Goal: Information Seeking & Learning: Learn about a topic

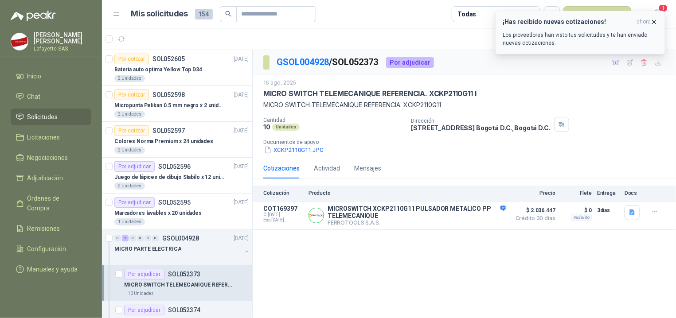
scroll to position [178, 0]
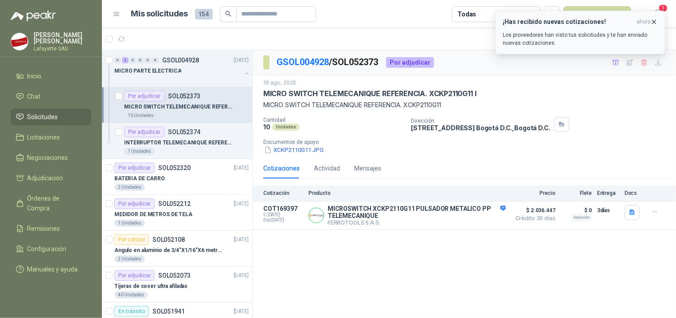
click at [567, 50] on button "¡Has recibido nuevas cotizaciones! ahora Los proveedores han visto tus solicitu…" at bounding box center [580, 33] width 170 height 44
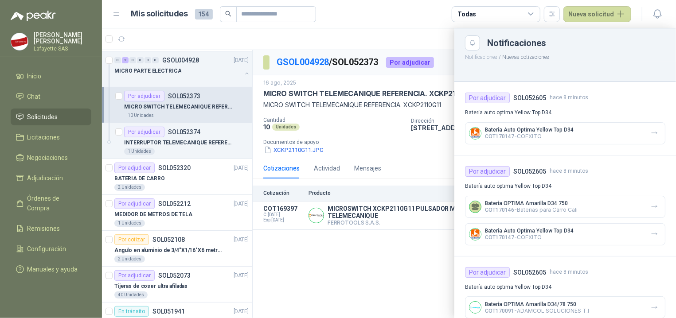
click at [522, 136] on p "COT170147 - COEXITO" at bounding box center [529, 136] width 89 height 7
click at [400, 239] on div at bounding box center [389, 173] width 574 height 290
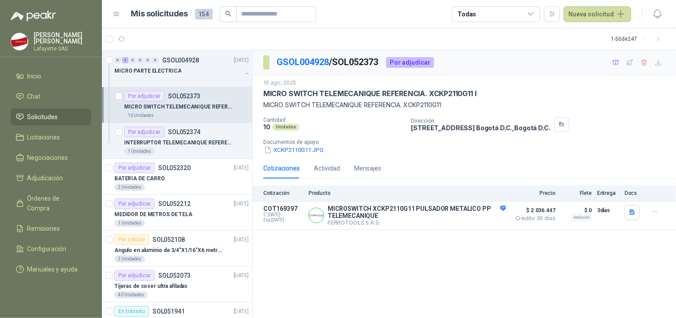
scroll to position [0, 0]
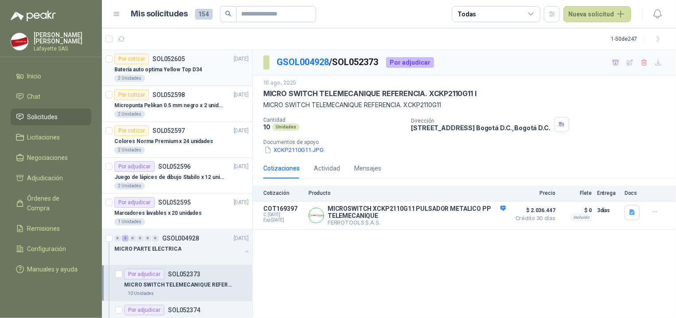
click at [171, 72] on p "Batería auto optima Yellow Top D34" at bounding box center [158, 70] width 88 height 8
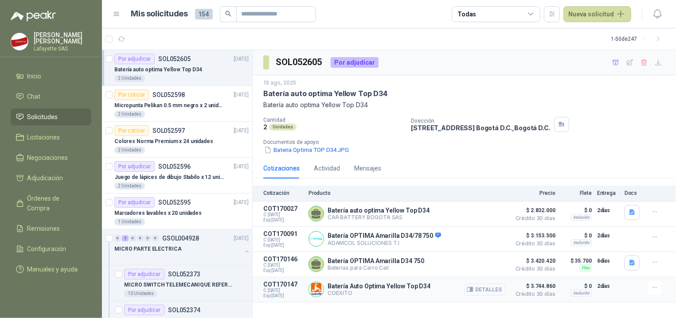
click at [475, 295] on button "Detalles" at bounding box center [485, 290] width 42 height 12
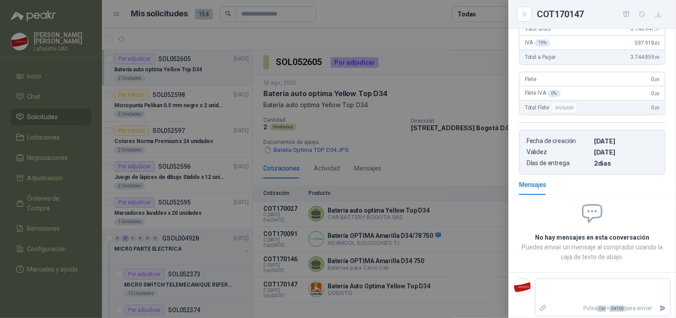
scroll to position [35, 0]
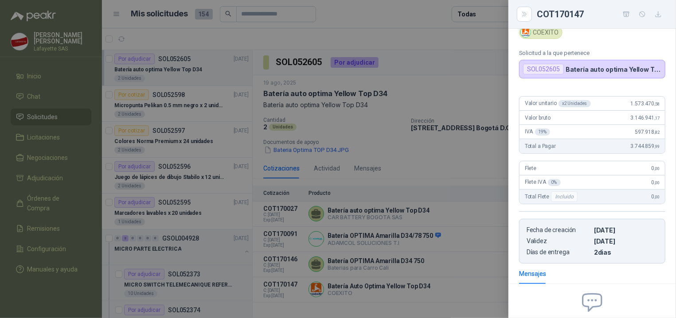
click at [501, 166] on div at bounding box center [338, 159] width 676 height 318
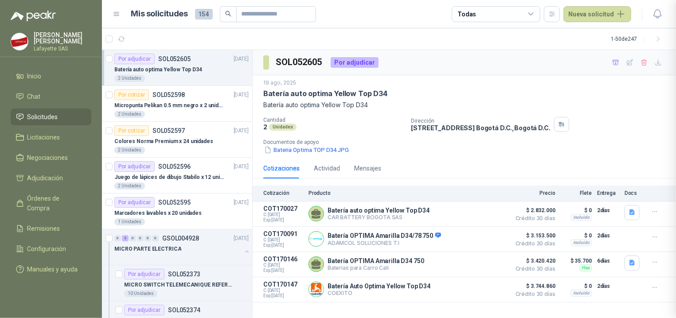
scroll to position [129, 0]
click at [493, 215] on button "Detalles" at bounding box center [485, 214] width 42 height 12
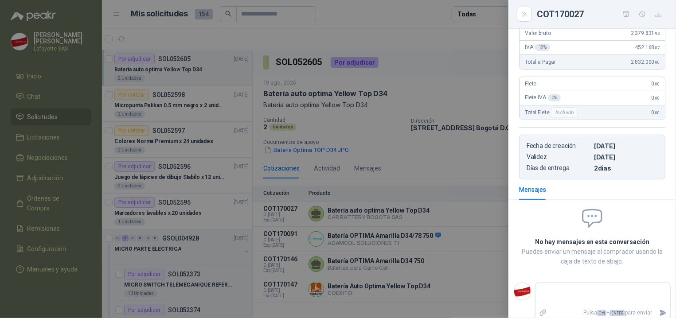
click at [543, 5] on button "image.png" at bounding box center [538, 0] width 39 height 9
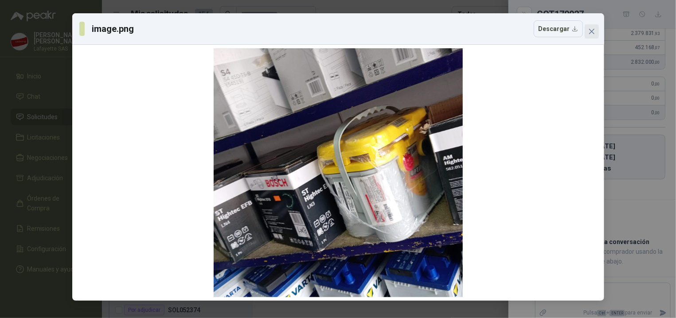
click at [592, 34] on icon "close" at bounding box center [591, 31] width 7 height 7
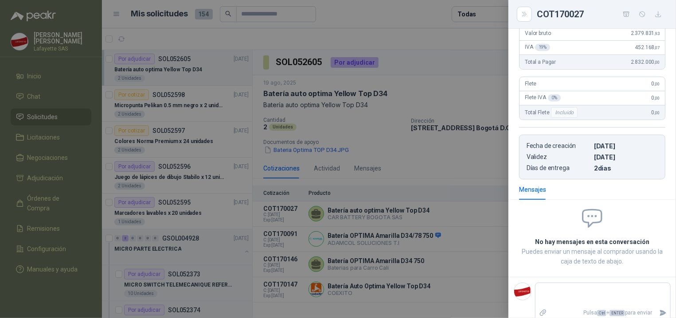
click at [456, 171] on div at bounding box center [338, 159] width 676 height 318
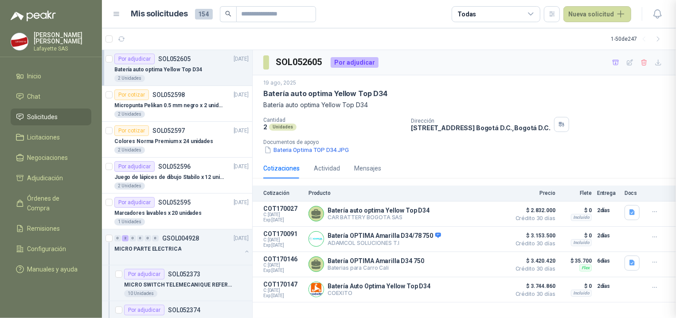
scroll to position [137, 0]
